Goal: Task Accomplishment & Management: Manage account settings

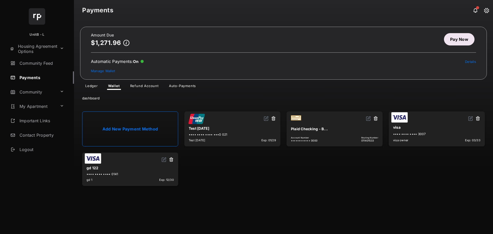
click at [145, 121] on link "Add New Payment Method" at bounding box center [130, 128] width 96 height 35
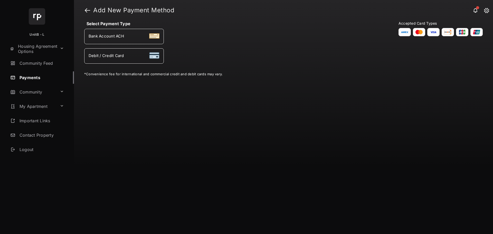
click at [91, 10] on h1 "Add New Payment Method" at bounding box center [287, 10] width 394 height 6
click at [88, 10] on link at bounding box center [87, 10] width 5 height 12
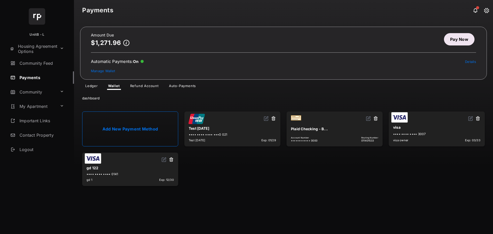
click at [139, 128] on link "Add New Payment Method" at bounding box center [130, 128] width 96 height 35
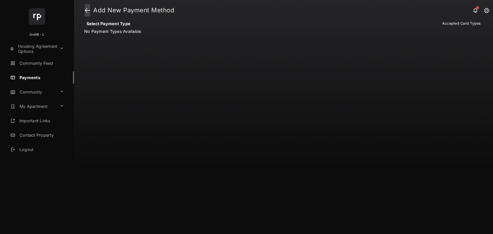
click at [89, 9] on link at bounding box center [87, 10] width 5 height 12
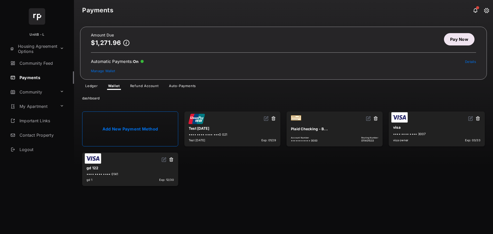
click at [138, 124] on link "Add New Payment Method" at bounding box center [130, 128] width 96 height 35
